Goal: Task Accomplishment & Management: Manage account settings

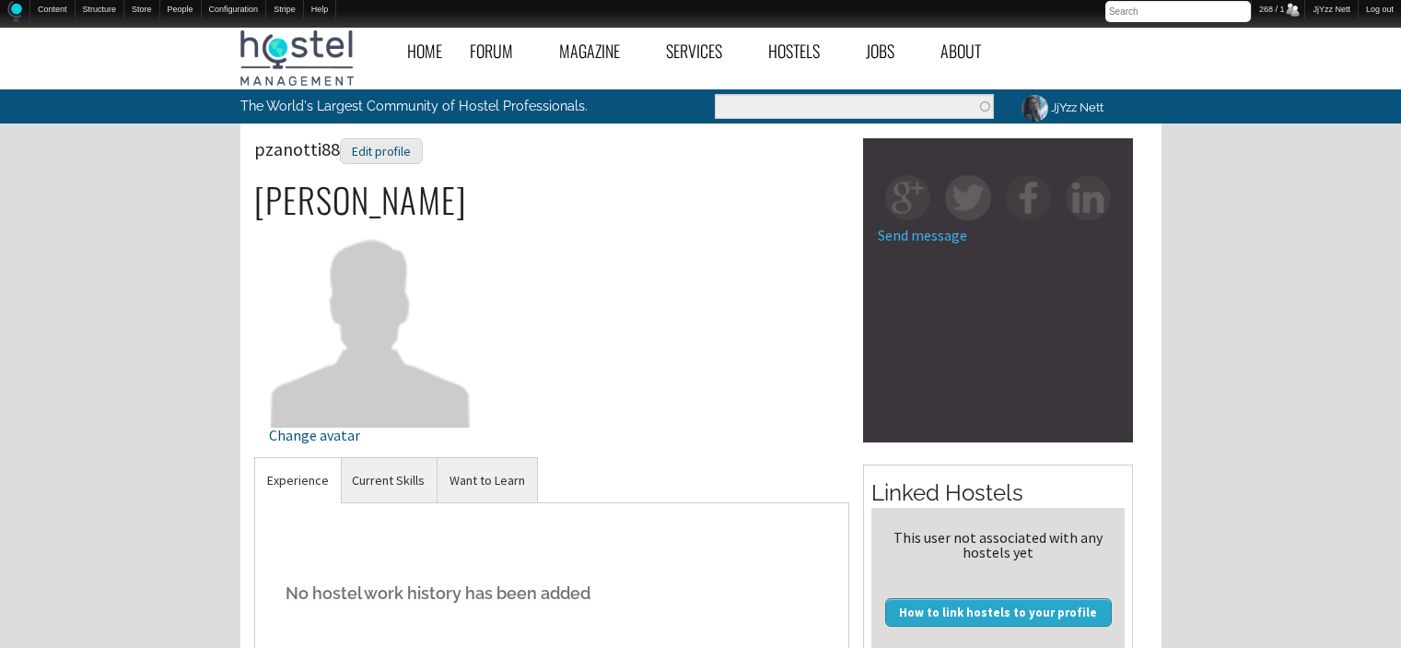
scroll to position [553, 0]
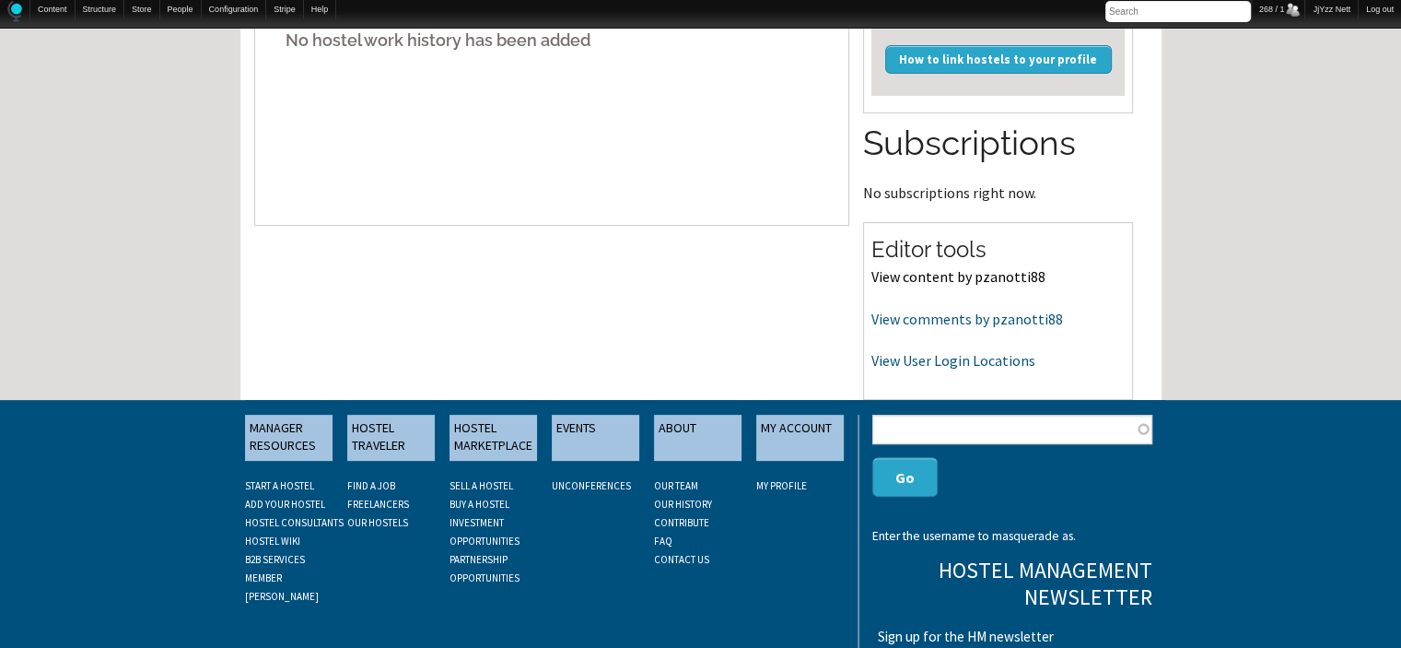
click at [901, 274] on link "View content by pzanotti88" at bounding box center [958, 276] width 174 height 18
click at [894, 357] on link "View User Login Locations" at bounding box center [953, 360] width 164 height 18
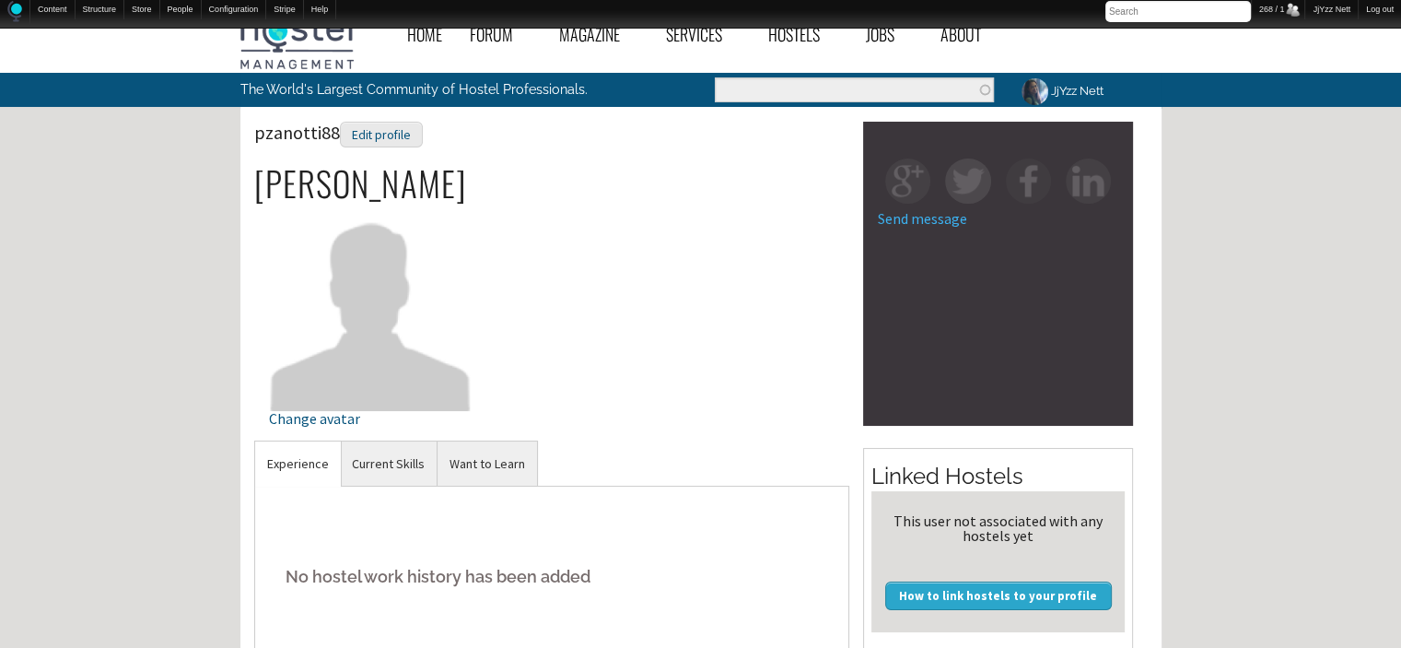
scroll to position [0, 0]
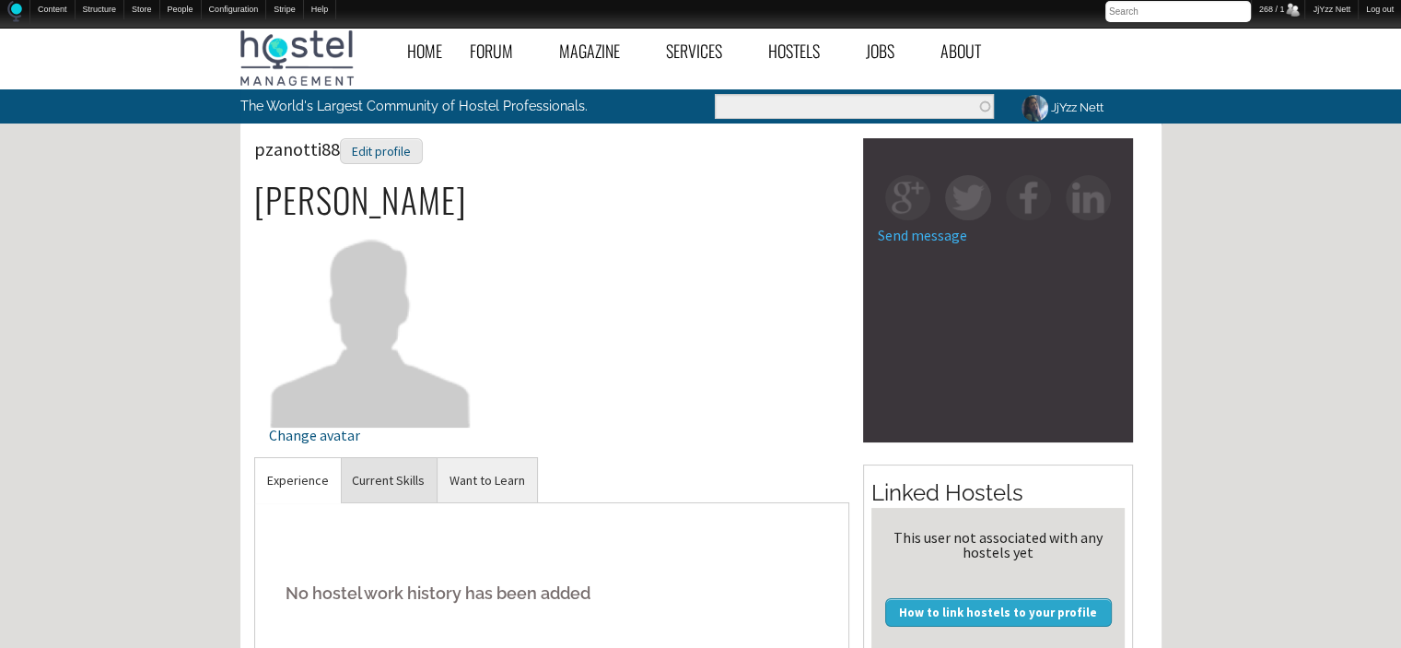
click at [380, 462] on link "Current Skills" at bounding box center [388, 480] width 97 height 45
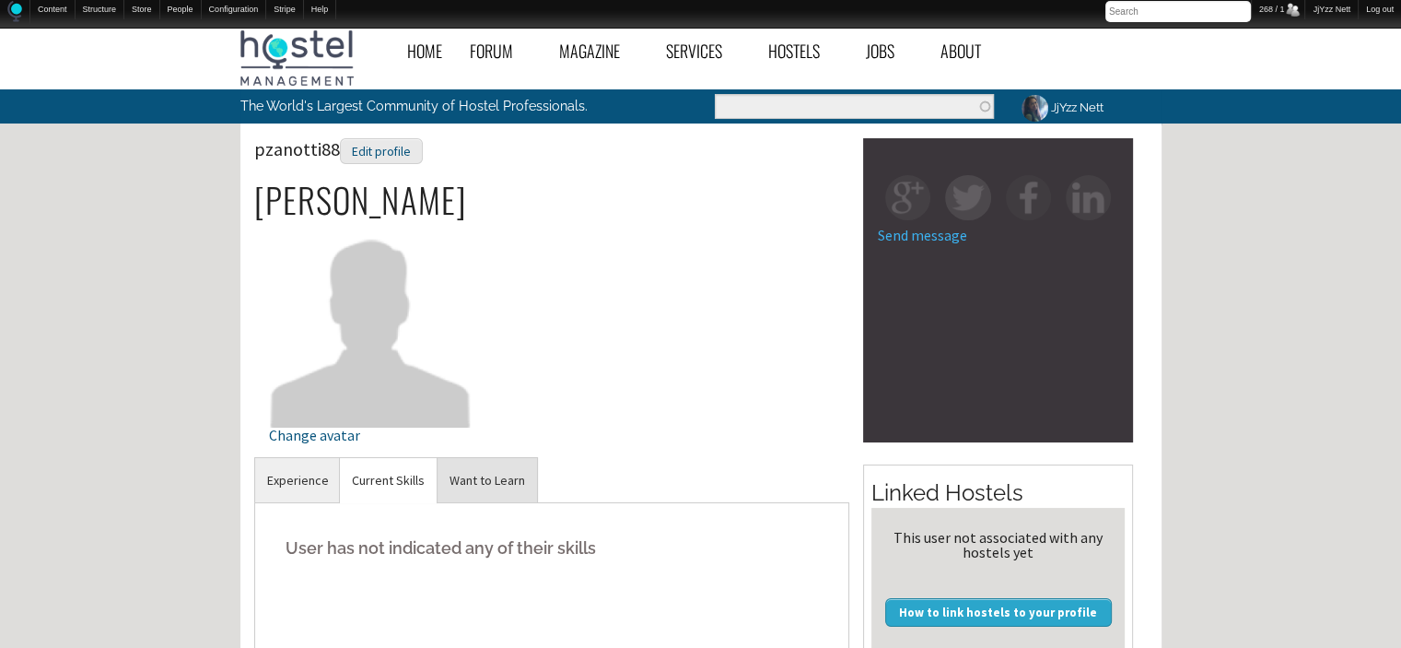
click at [486, 470] on link "Want to Learn" at bounding box center [487, 480] width 99 height 45
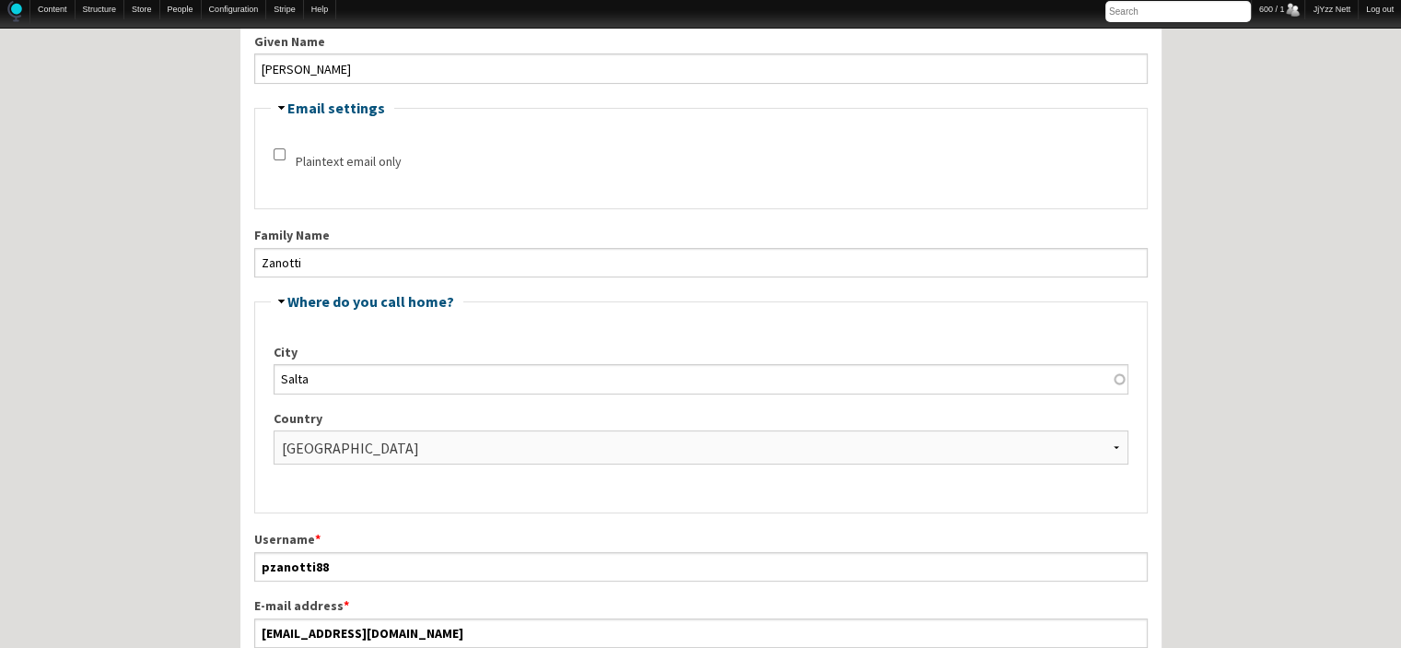
scroll to position [442, 0]
click at [520, 626] on input "pablo.zanotti88@gmail.com" at bounding box center [701, 634] width 894 height 29
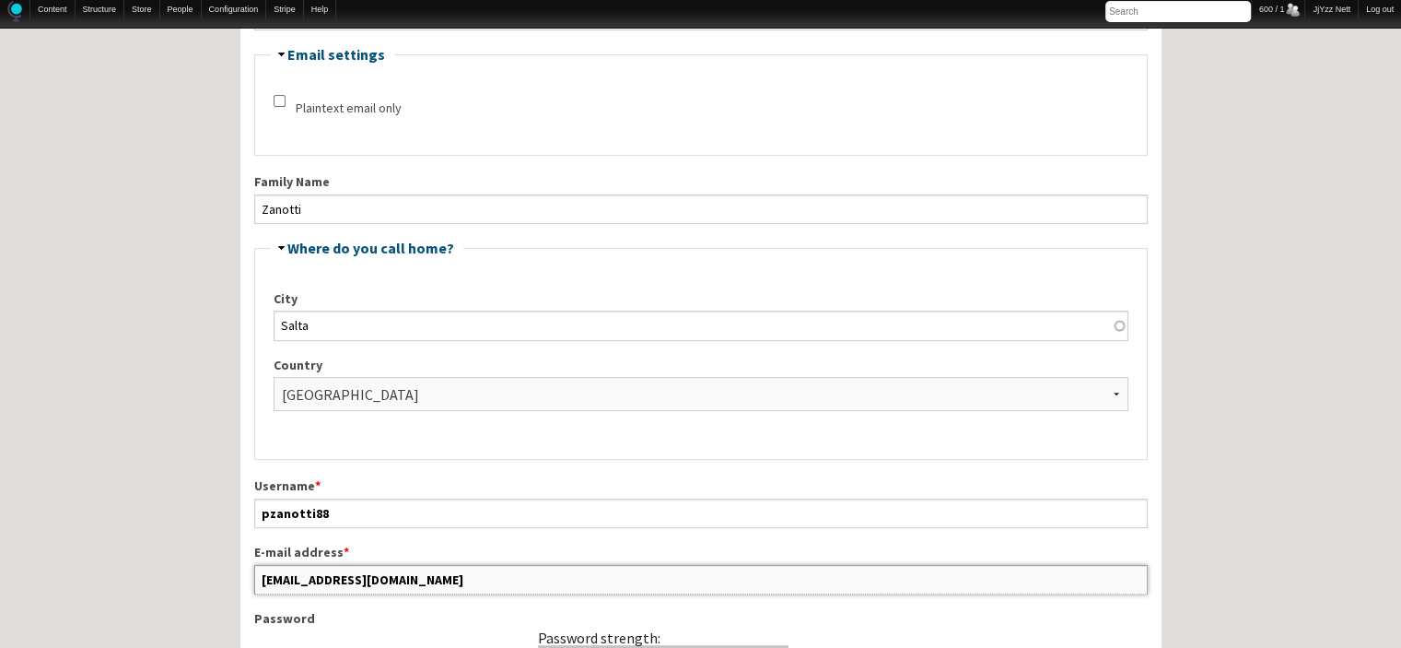
scroll to position [533, 0]
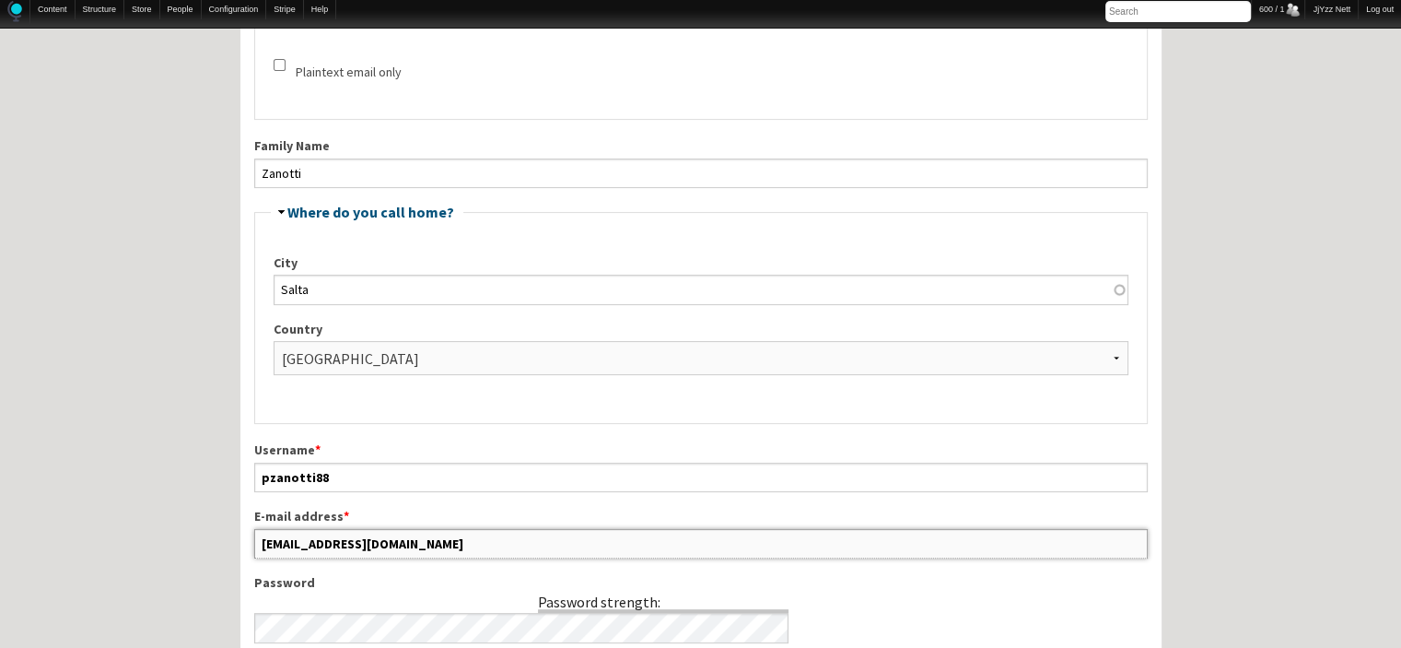
drag, startPoint x: 520, startPoint y: 626, endPoint x: 209, endPoint y: 640, distance: 310.8
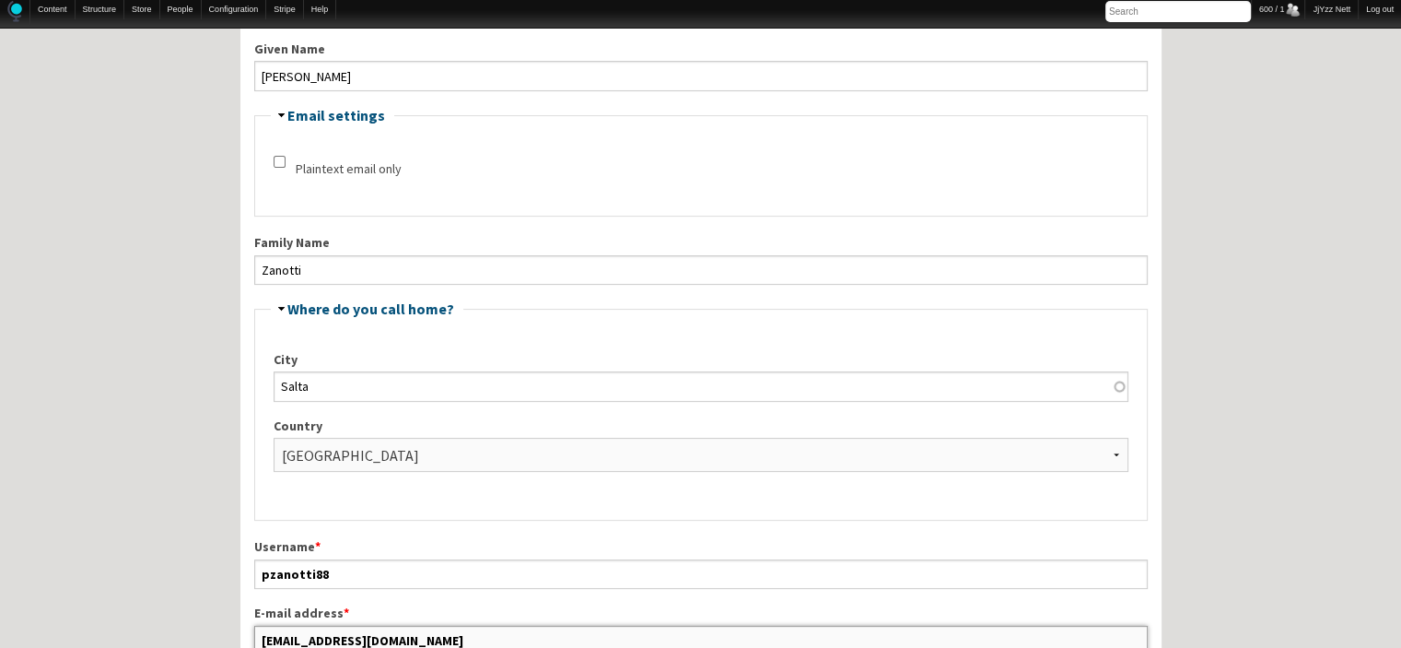
scroll to position [433, 0]
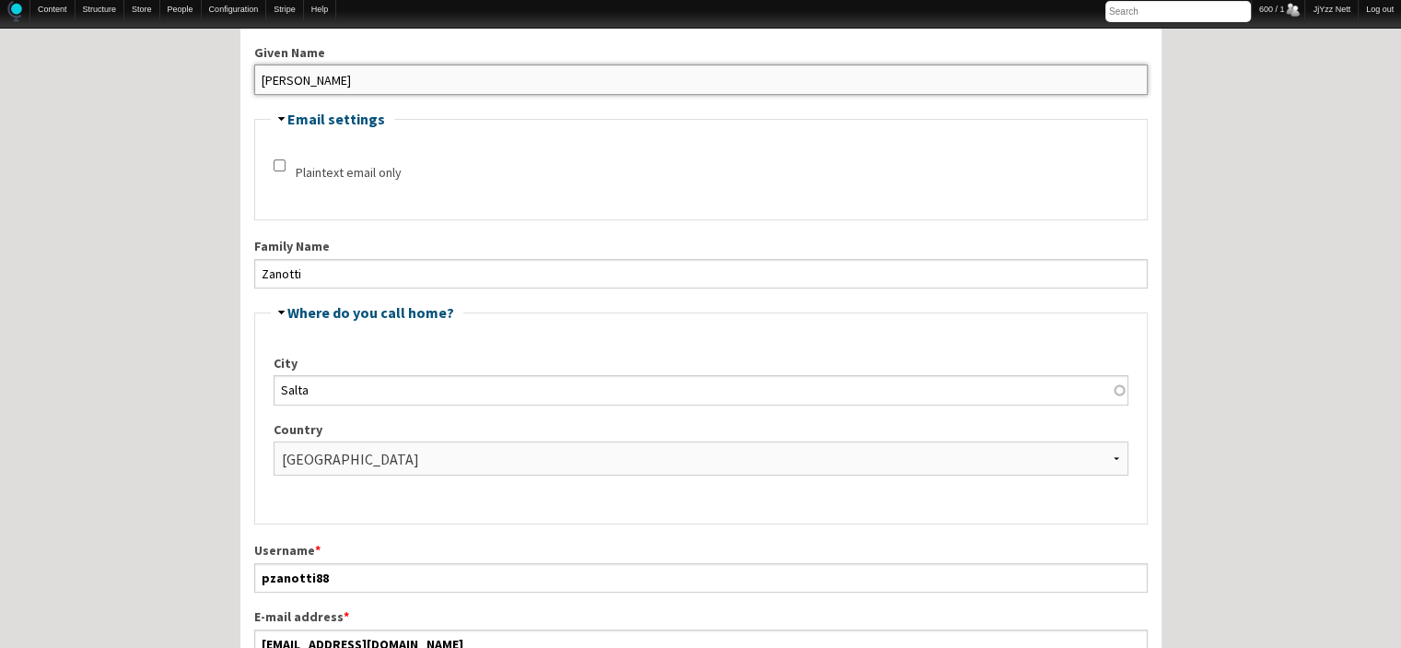
drag, startPoint x: 312, startPoint y: 69, endPoint x: 208, endPoint y: 88, distance: 105.7
